Goal: Information Seeking & Learning: Learn about a topic

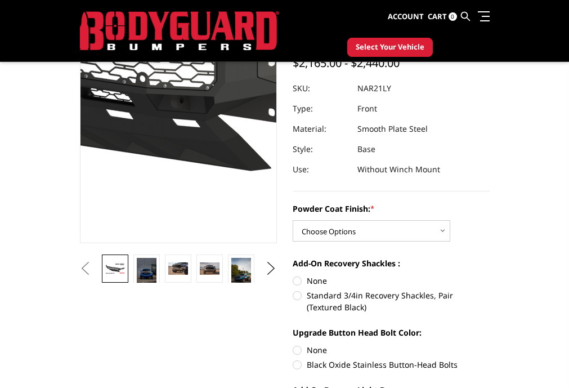
scroll to position [128, 0]
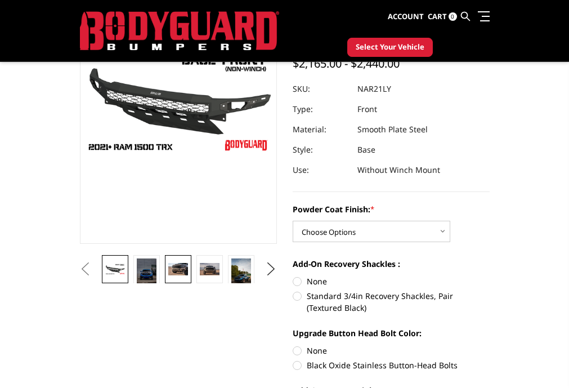
click at [179, 269] on img at bounding box center [177, 269] width 19 height 13
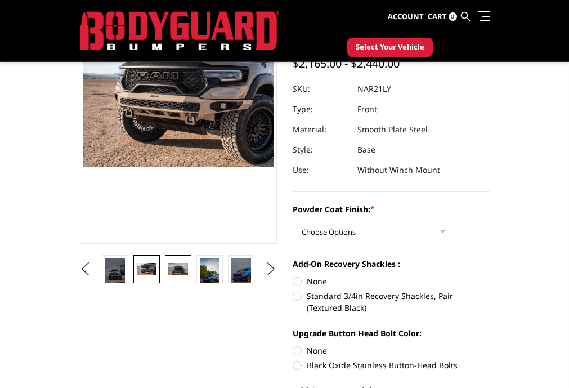
click at [185, 267] on img at bounding box center [177, 269] width 19 height 13
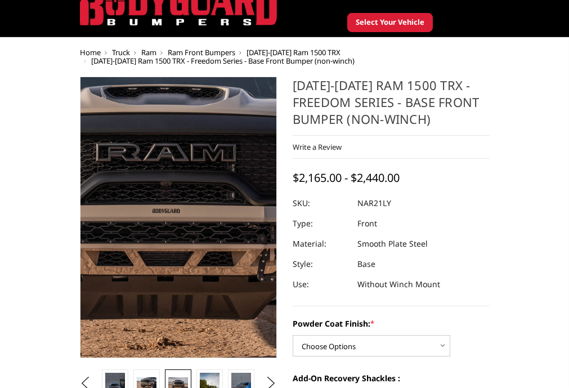
scroll to position [42, 0]
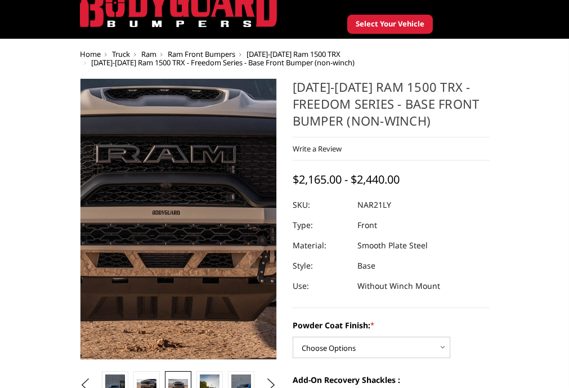
click at [185, 267] on img at bounding box center [160, 177] width 721 height 481
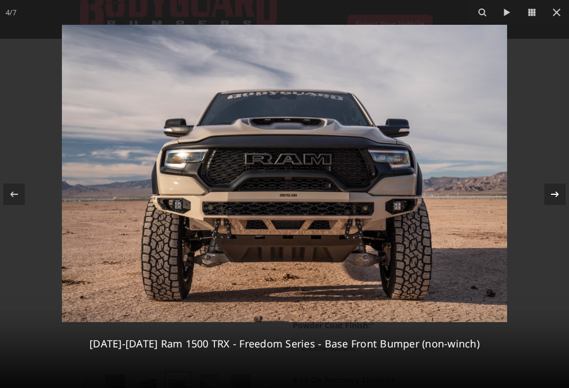
click at [554, 198] on icon at bounding box center [555, 194] width 14 height 14
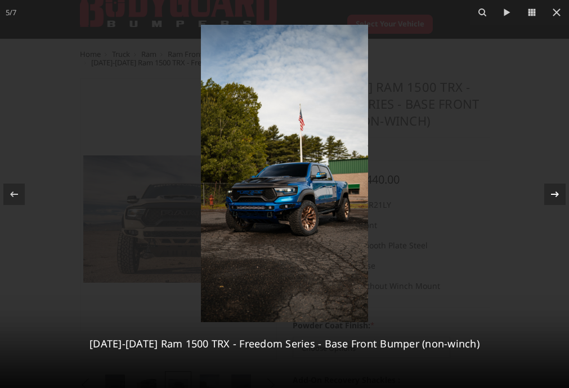
click at [554, 198] on icon at bounding box center [555, 194] width 14 height 14
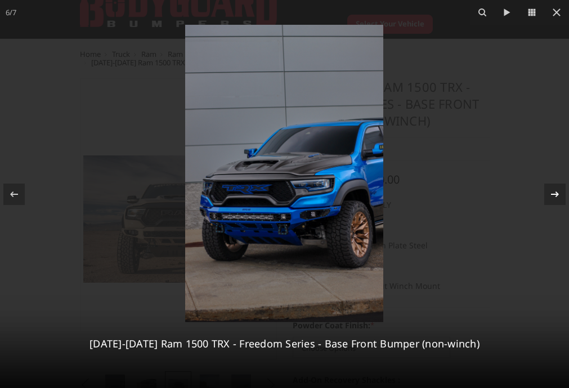
click at [554, 198] on icon at bounding box center [555, 194] width 14 height 14
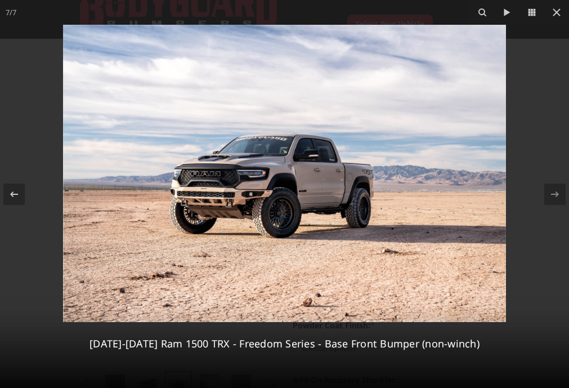
click at [353, 290] on img at bounding box center [284, 173] width 443 height 297
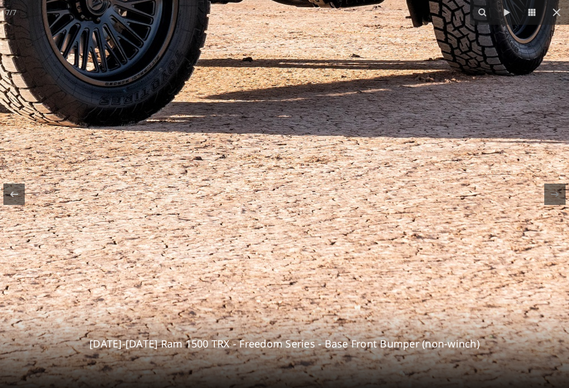
drag, startPoint x: 234, startPoint y: 201, endPoint x: 351, endPoint y: 301, distance: 153.7
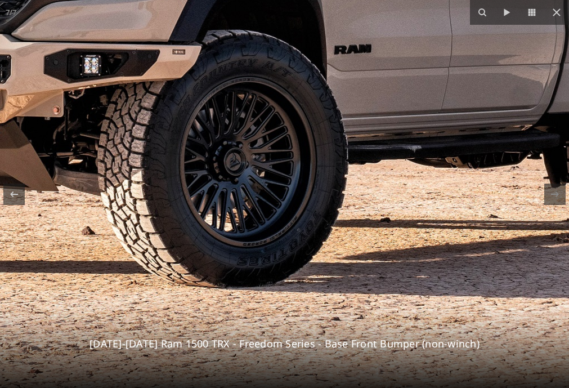
drag, startPoint x: 285, startPoint y: 154, endPoint x: 426, endPoint y: 323, distance: 219.4
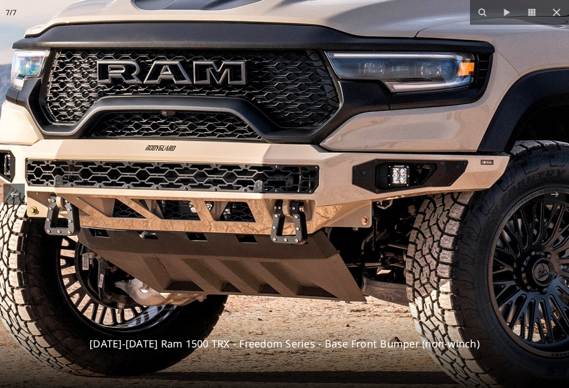
drag, startPoint x: 219, startPoint y: 241, endPoint x: 433, endPoint y: 218, distance: 215.7
click at [433, 218] on img at bounding box center [569, 71] width 2240 height 1502
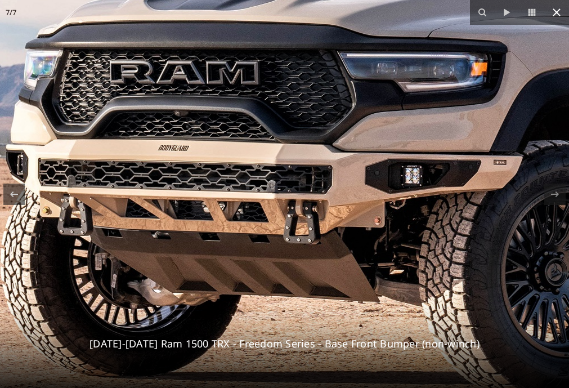
click at [556, 21] on button at bounding box center [556, 12] width 25 height 25
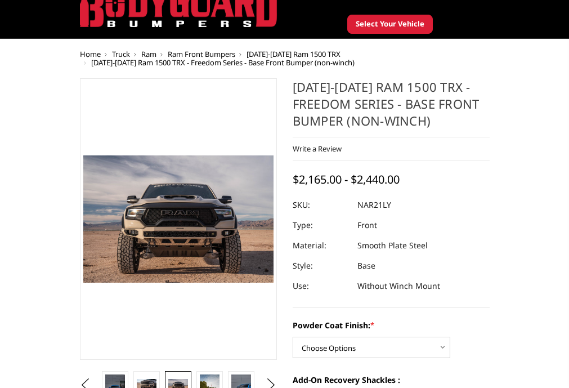
scroll to position [0, 63]
